Goal: Contribute content: Contribute content

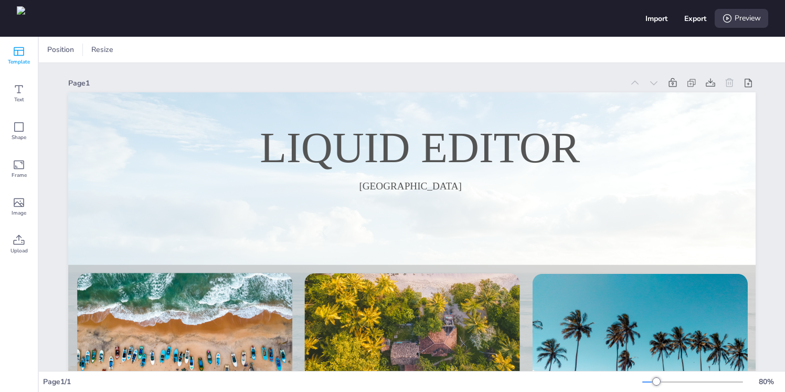
click at [19, 61] on span "Template" at bounding box center [19, 62] width 22 height 8
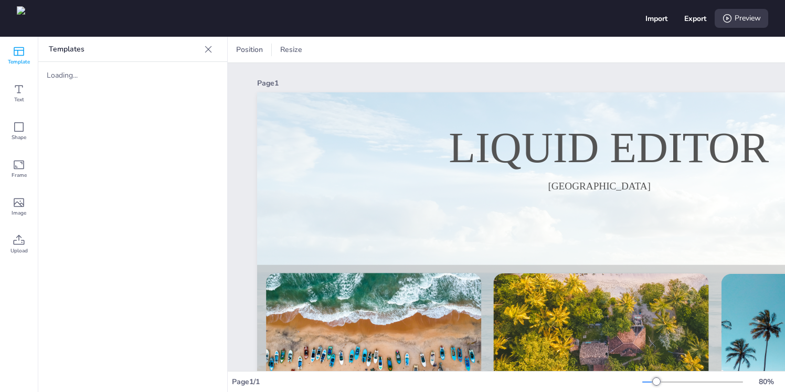
click at [209, 52] on icon at bounding box center [208, 49] width 10 height 10
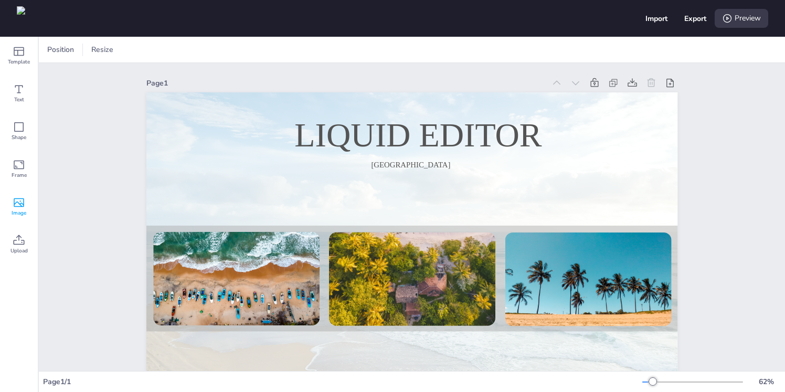
click at [23, 208] on icon at bounding box center [19, 202] width 13 height 13
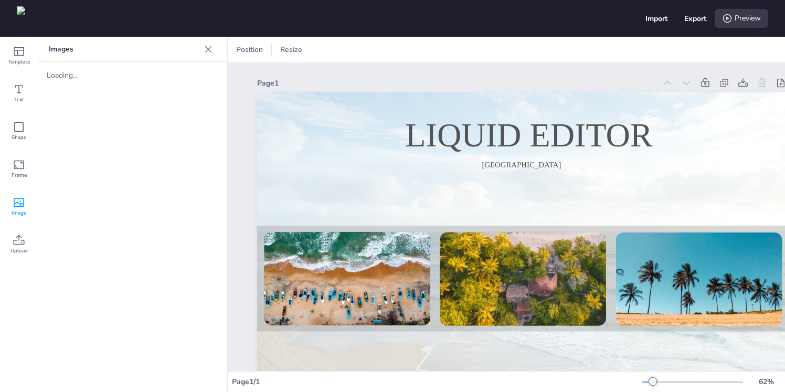
click at [200, 50] on div at bounding box center [208, 49] width 17 height 17
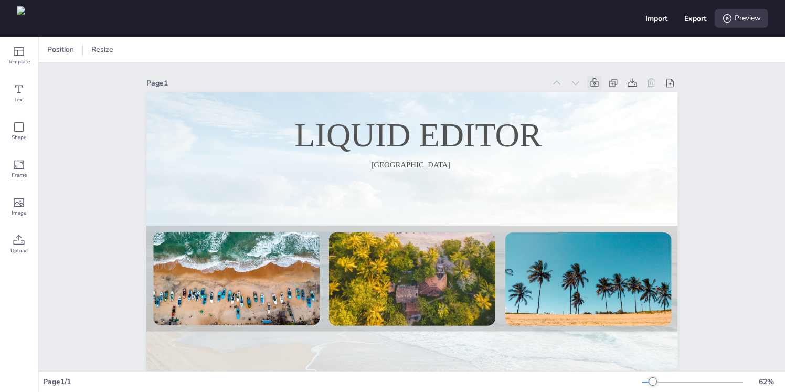
click at [591, 83] on icon at bounding box center [595, 82] width 8 height 9
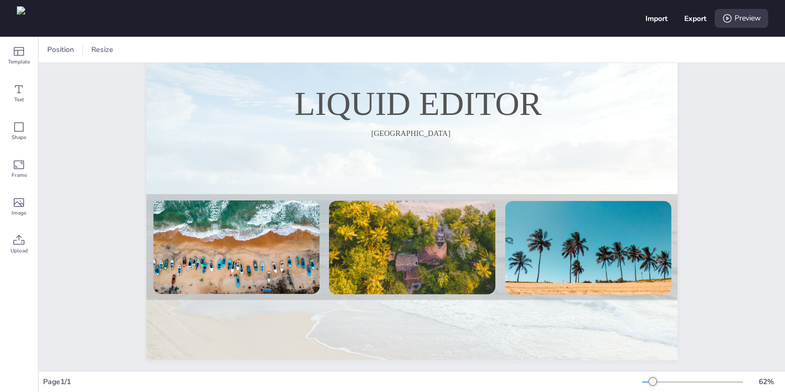
scroll to position [60, 0]
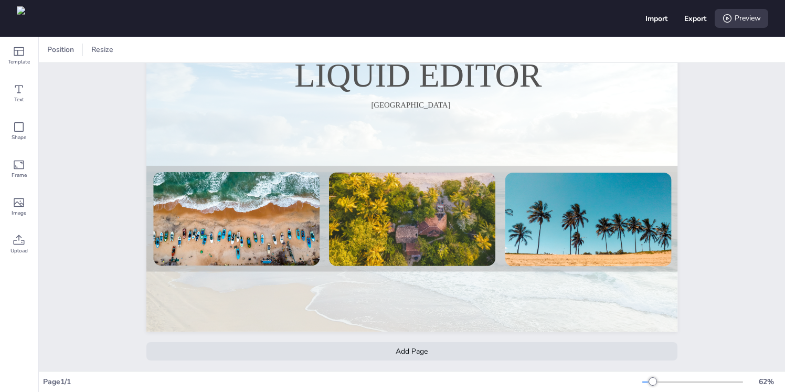
click at [570, 354] on div "Add Page" at bounding box center [411, 351] width 531 height 18
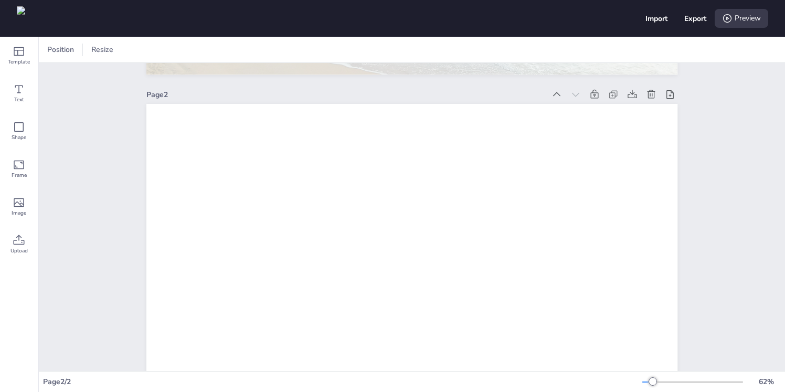
scroll to position [293, 0]
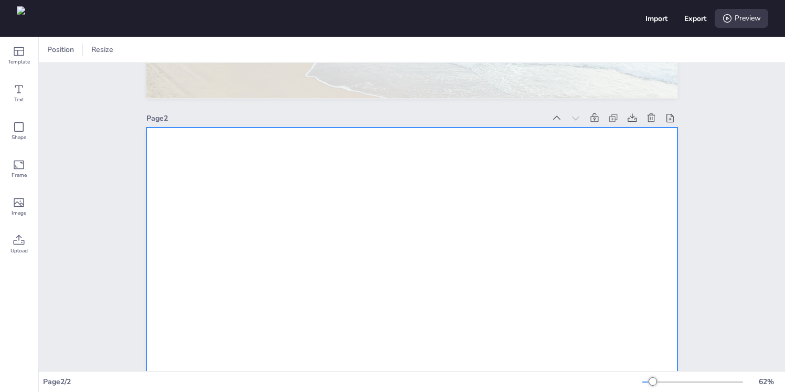
click at [569, 335] on div at bounding box center [411, 276] width 531 height 299
click at [14, 49] on icon at bounding box center [19, 51] width 10 height 9
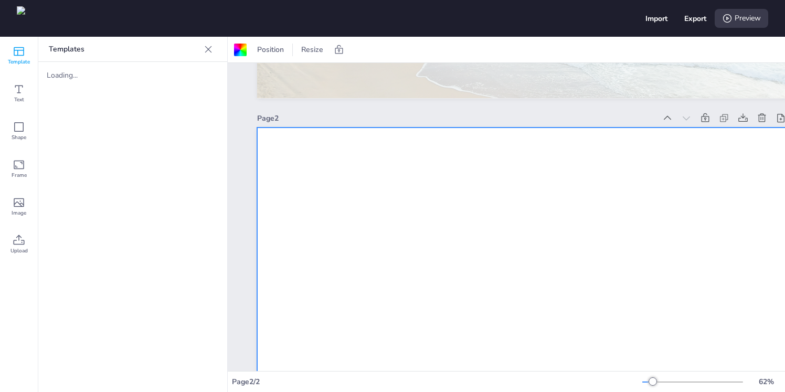
click at [14, 49] on icon at bounding box center [19, 51] width 10 height 9
click at [210, 52] on icon at bounding box center [208, 49] width 10 height 10
